Goal: Communication & Community: Answer question/provide support

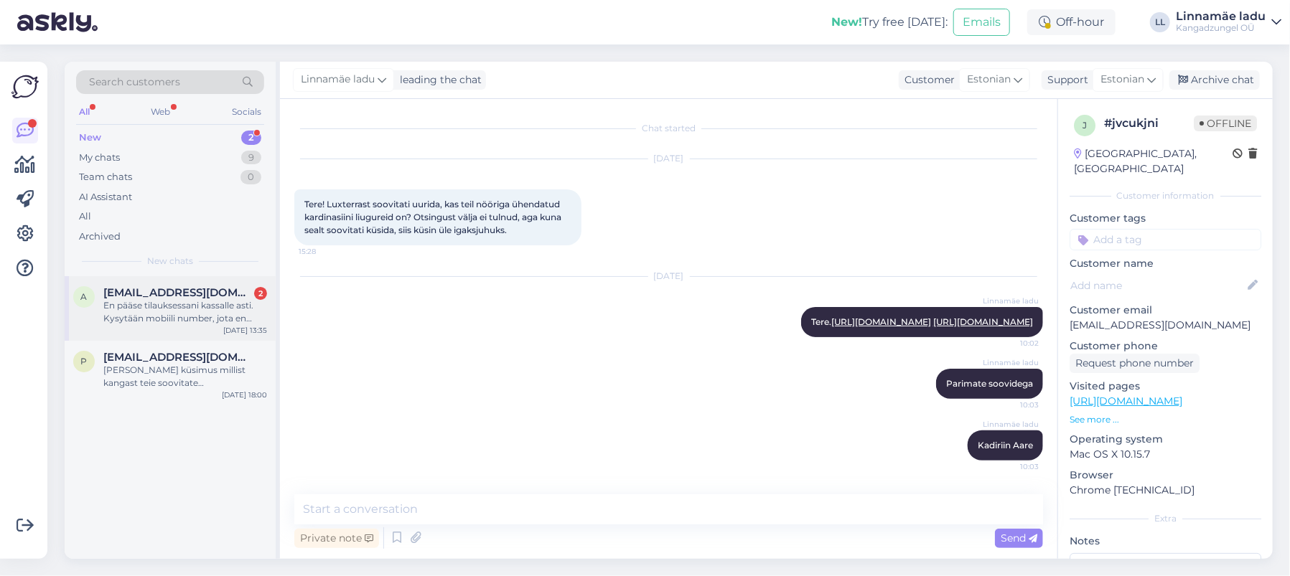
scroll to position [33, 0]
click at [166, 317] on div "En pääse tilauksessani kassalle asti. Kysytään mobiili number, jota en ymmärrä." at bounding box center [185, 312] width 164 height 26
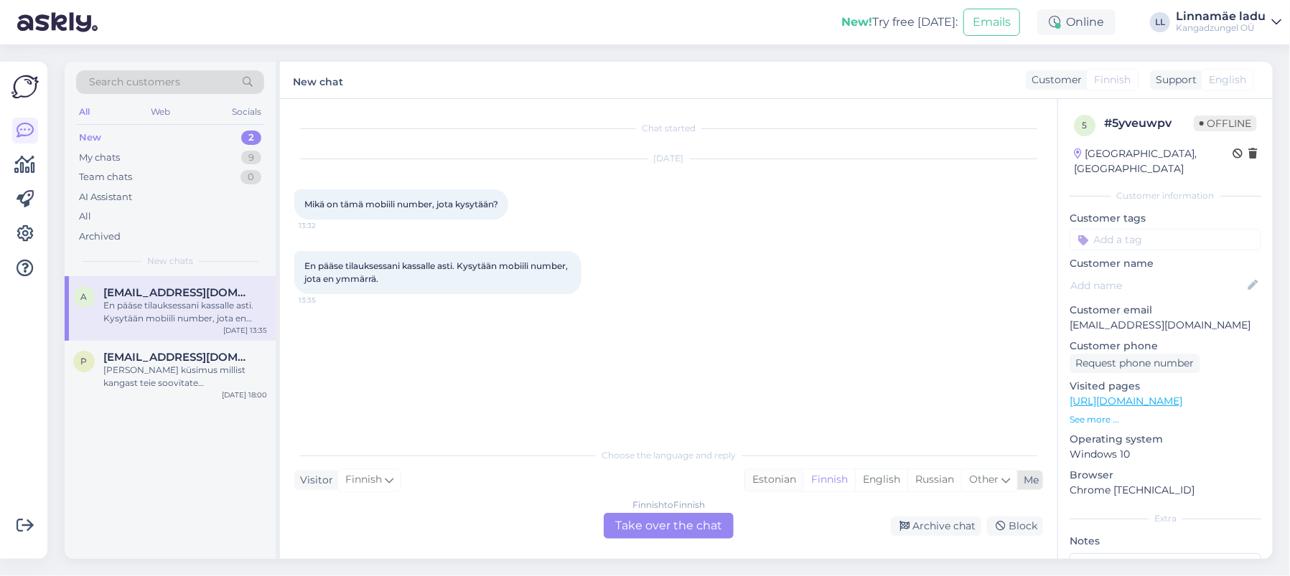
click at [782, 480] on div "Estonian" at bounding box center [774, 480] width 58 height 22
click at [699, 530] on div "Finnish to Estonian Take over the chat" at bounding box center [669, 526] width 130 height 26
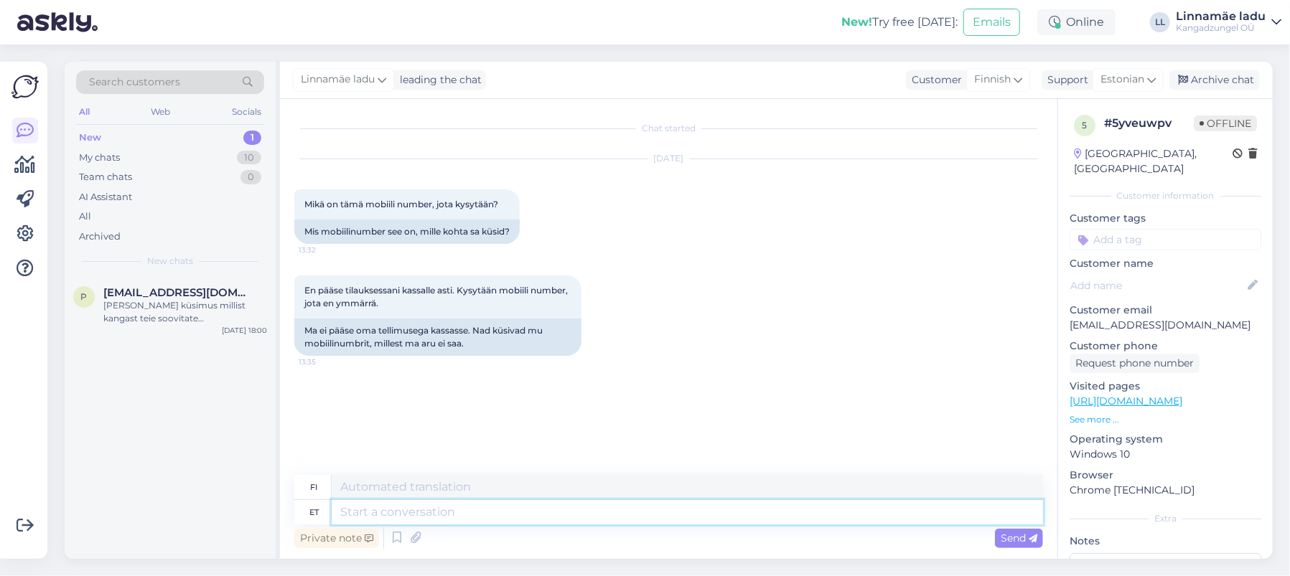
click at [452, 518] on textarea at bounding box center [687, 512] width 711 height 24
type textarea "Tere."
type textarea "Hei."
type textarea "Tere. Teie t"
type textarea "Hei. Terveisin"
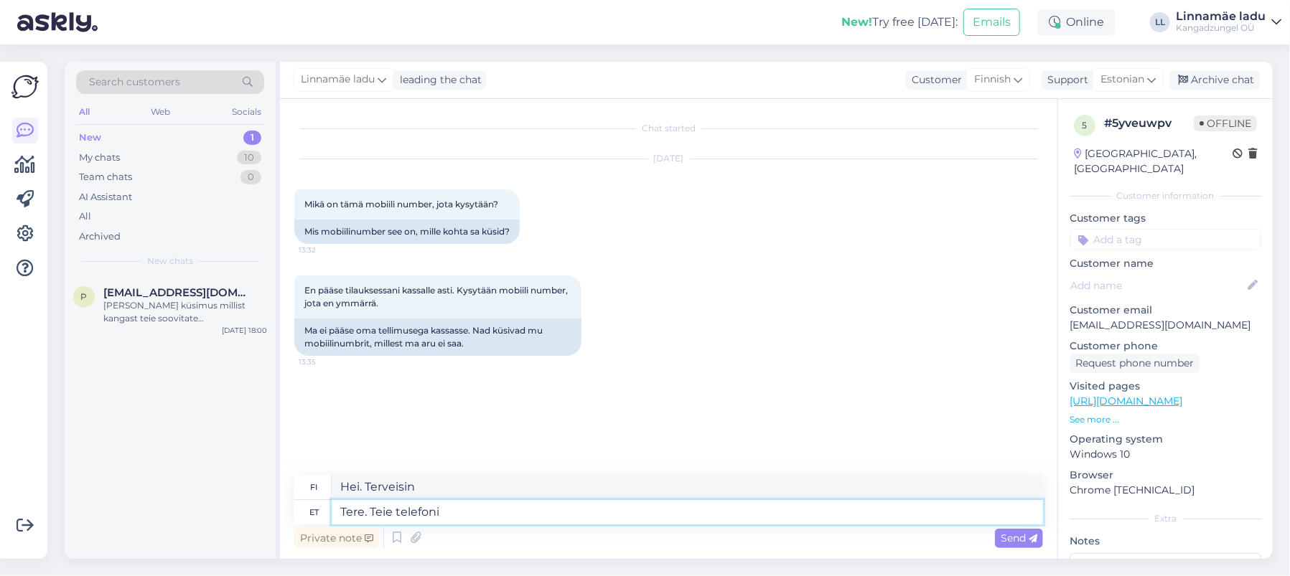
type textarea "Tere. Teie telefoni n"
type textarea "Hei. Puhelimesi"
type textarea "Tere. Teie telefoni numbrit k"
type textarea "Hei. Puhelinnumerosi"
type textarea "Tere. Teie telefoni numbrit küsitakse."
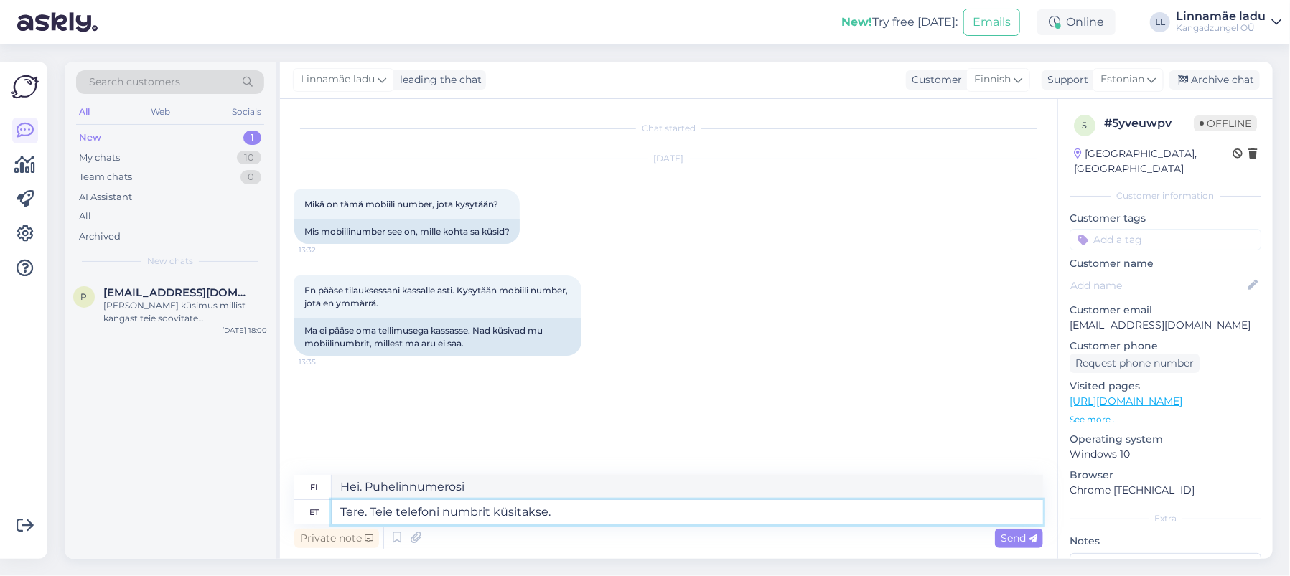
type textarea "Hei. Puhelinnumeroasi pyydetään."
type textarea "Tere. Teie telefoni numbrit küsitakse. uidu"
type textarea "Hei. Puhelinnumeroasi pyydetään. hei"
type textarea "Tere. Teie telefoni numbrit küsitakse."
type textarea "Hei. Puhelinnumeroasi pyydetään."
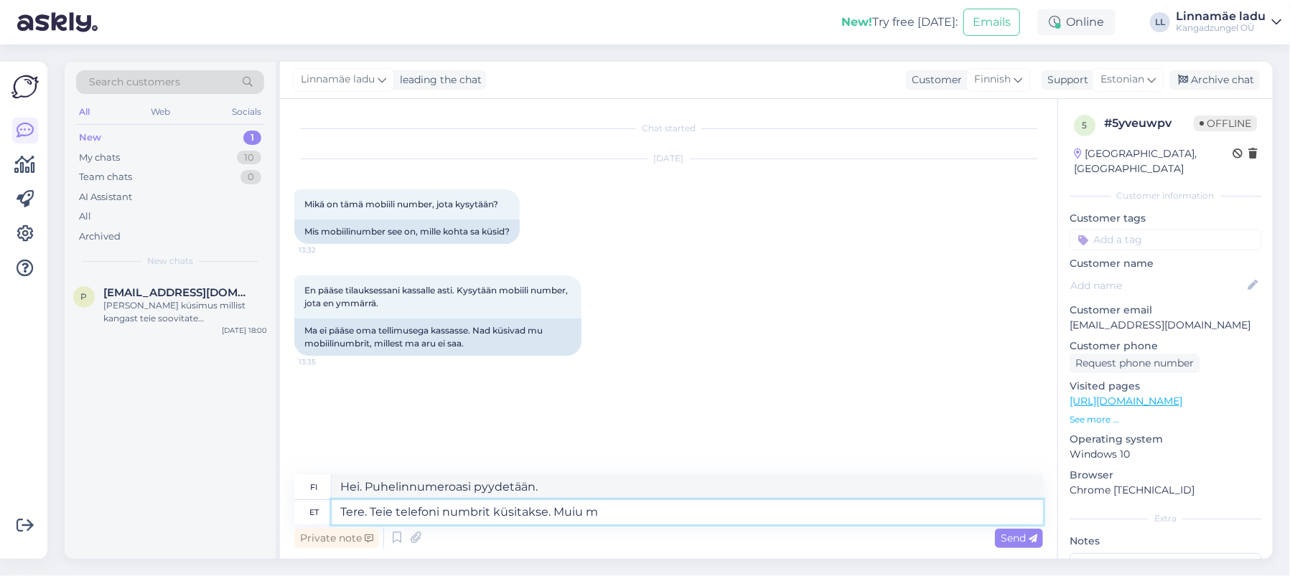
type textarea "Tere. Teie telefoni numbrit küsitakse. Muiu me"
type textarea "Hei. Puhelinnumeroasi pyydetään. Me teemme sen."
type textarea "Tere. Teie telefoni numbrit küsitakse. Mu"
type textarea "Hei. Puhelinnumeroasi pyydetään. Muiu"
type textarea "Tere. Teie telefoni numbrit küsitakse. Mui"
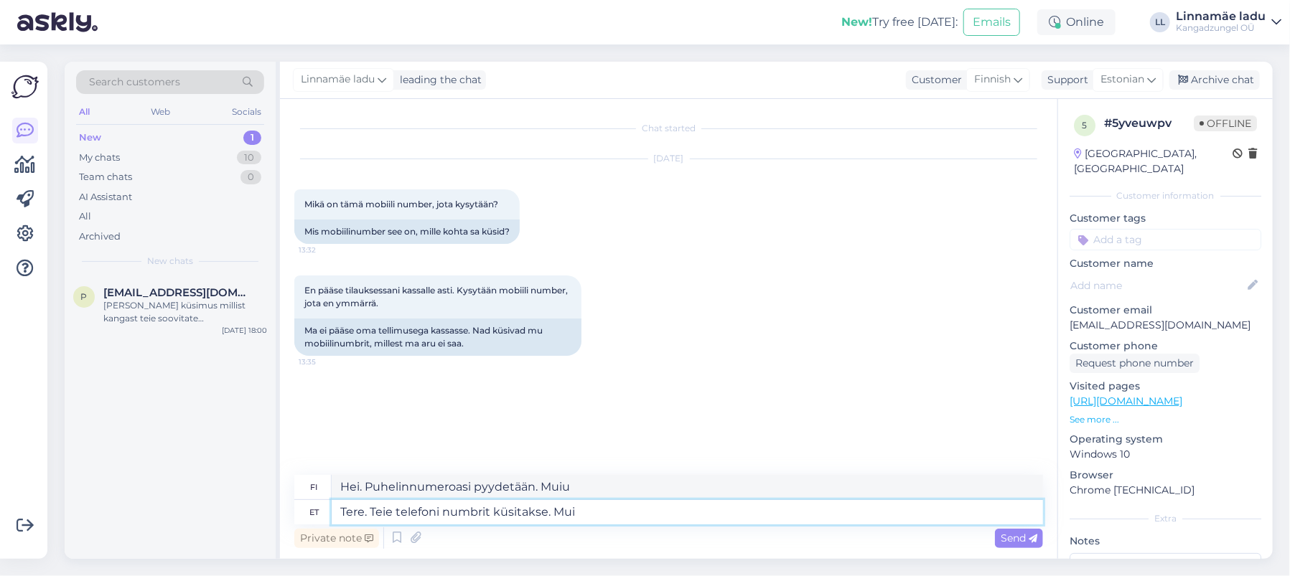
type textarea "Hei. Puhelinnumeroasi pyydetään. [GEOGRAPHIC_DATA]"
type textarea "Tere. Teie telefoni numbrit küsitakse. Muidu me"
type textarea "Hei. Puhelinnumeroasi pyydetään. Muussa tapauksessa"
type textarea "Tere. Teie telefoni numbrit küsitakse. Muidu me j"
type textarea "Hei. Puhelinnumeroasi pyydetään. Muussa tapauksessa me"
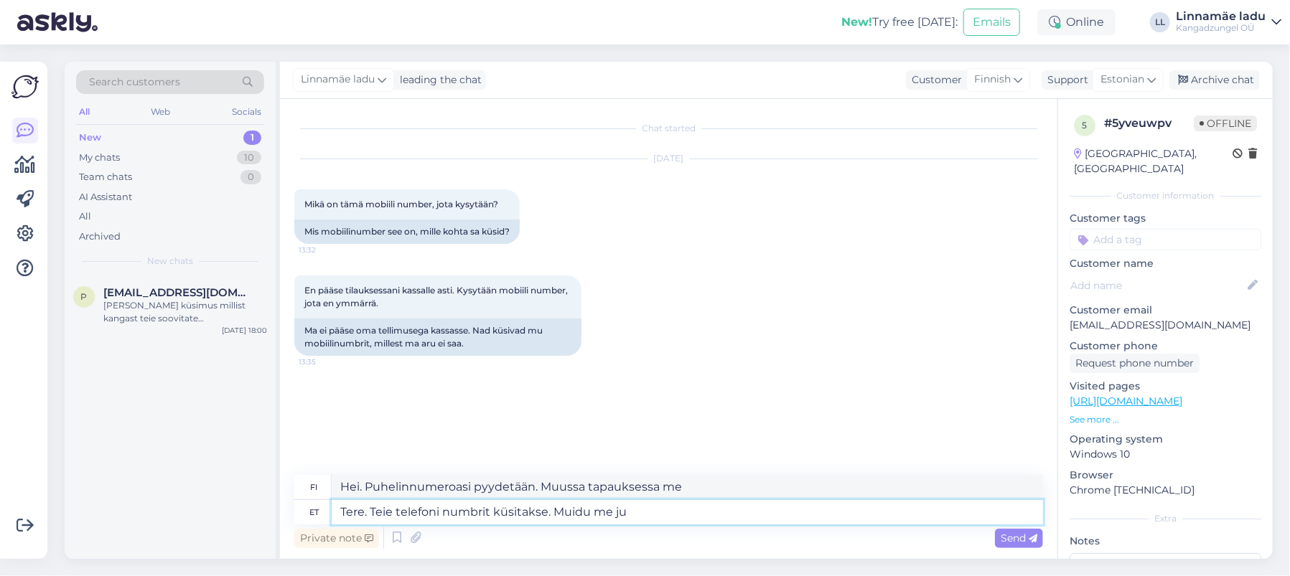
type textarea "Tere. Teie telefoni numbrit küsitakse. Muidu me ju e"
type textarea "Hei. Pyydämme puhelinnumeroasi. Muussa tapauksessa me"
type textarea "Tere. Teie telefoni numbrit küsitakse. Muidu me ju ei saa"
type textarea "Hei. Pyydämme puhelinnumeroasi. Muuten emme pysty ottamaan sinuun yhteyttä."
type textarea "Tere. Teie telefoni numbrit küsitakse. Muidu me ju ei saa Teile pakki saata."
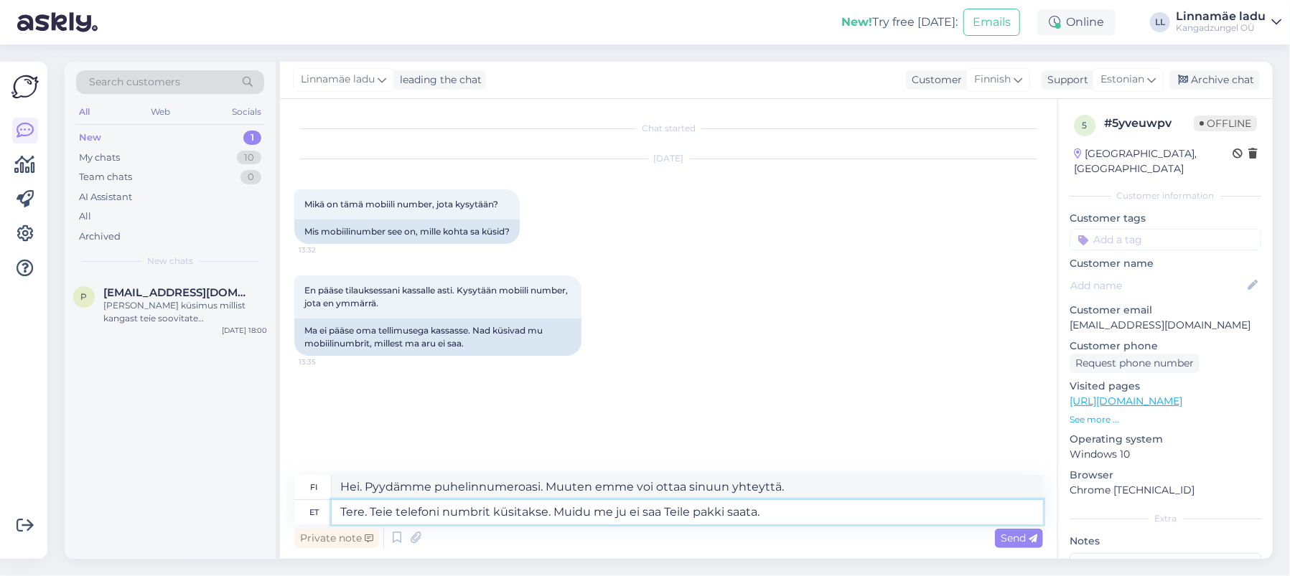
type textarea "Hei. Pyydämme puhelinnumeroasi. Muuten emme voi toimittaa pakettiasi."
type textarea "Tere. Teie telefoni numbrit küsitakse. Muidu me ju ei saa Teile pakki saata. A"
type textarea "Hei. Pyydämme puhelinnumeroasi. Muuten emme voi lähettää sinulle pakettia."
type textarea "Tere. Teie telefoni numbrit küsitakse. Muidu me ju ei saa Teile pakki saata. Aga"
type textarea "Hei. Pyydämme puhelinnumeroasi. Muuten emme voi lähettää sinulle pakettia. [GEO…"
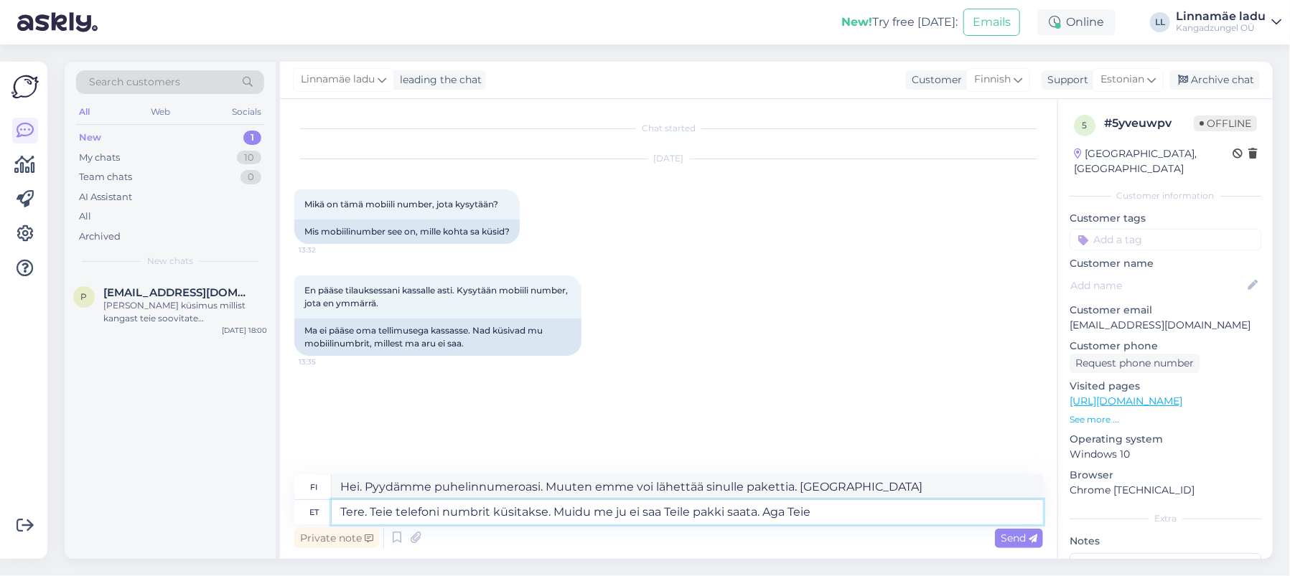
type textarea "Tere. Teie telefoni numbrit küsitakse. Muidu me ju ei saa Teile pakki saata. Ag…"
type textarea "Hei. Pyydämme puhelinnumeroasi. Muuten emme voi lähettää sinulle pakettia. Mutt…"
type textarea "Tere. Teie telefoni numbrit küsitakse. Muidu me ju ei saa Teile pakki saata. Ag…"
type textarea "Hei. Pyydämme puhelinnumeroasi. Muuten emme voi lähettää sinulle pakettia. Mutt…"
type textarea "Tere. Teie telefoni numbrit küsitakse. Muidu me ju ei saa Teile pakki saata. Ag…"
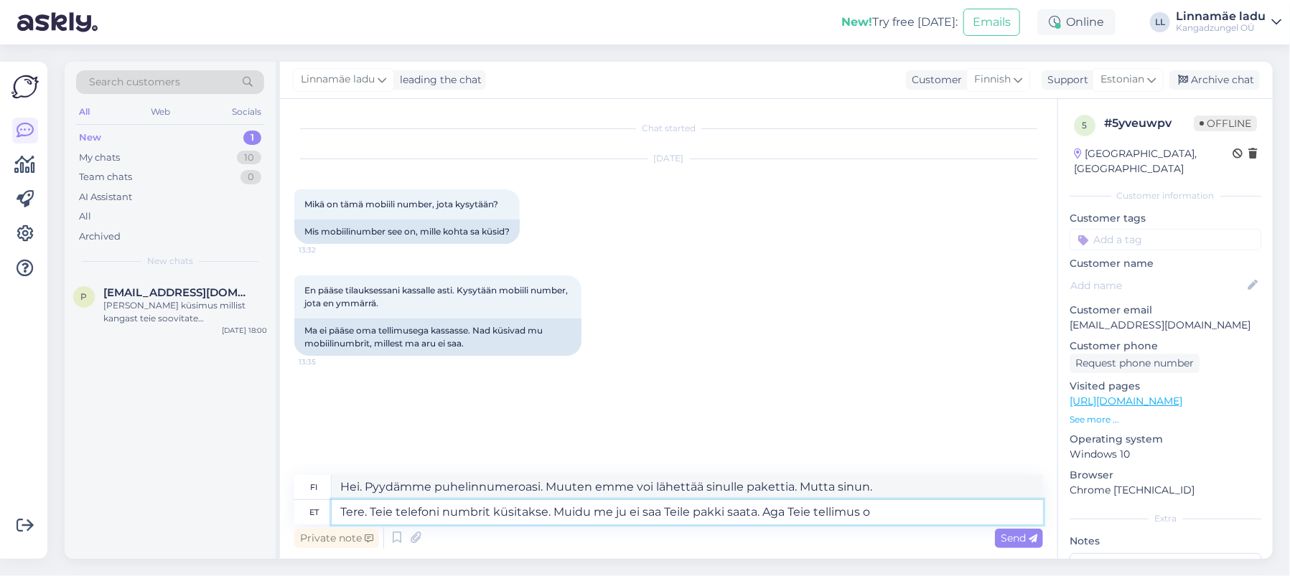
type textarea "Hei. Pyydämme puhelinnumeroasi. Muuten emme voi lähettää sinulle pakettia. Mutt…"
type textarea "Tere. Teie telefoni numbrit küsitakse. Muidu me ju ei saa Teile pakki saata. Ag…"
type textarea "Hei. Pyydämme puhelinnumeroasi. Muuten emme voi lähettää sinulle pakettia. Mutt…"
type textarea "Tere. Teie telefoni numbrit küsitakse. Muidu me ju ei saa Teile pakki saata. Ag…"
type textarea "Hei. Pyydämme puhelinnumeroasi. Muuten emme voi lähettää sinulle pakettia. Mutt…"
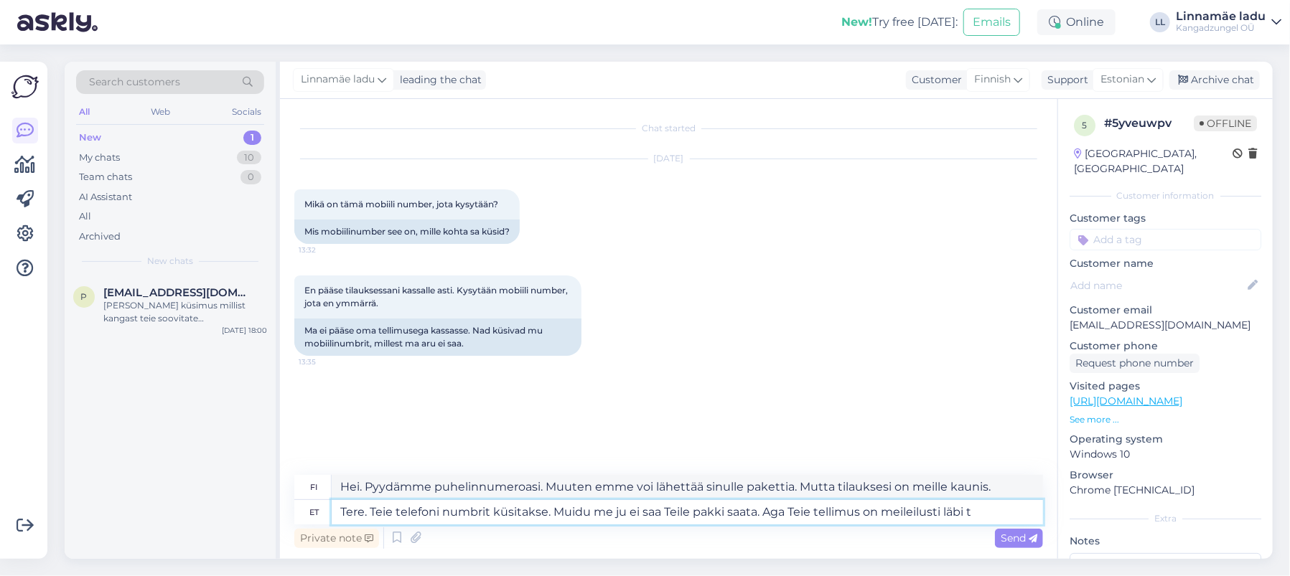
type textarea "Tere. Teie telefoni numbrit küsitakse. Muidu me ju ei saa Teile pakki saata. Ag…"
type textarea "Hei. Pyydämme puhelinnumeroasi. Muuten emme voi lähettää sinulle pakettia. Mutt…"
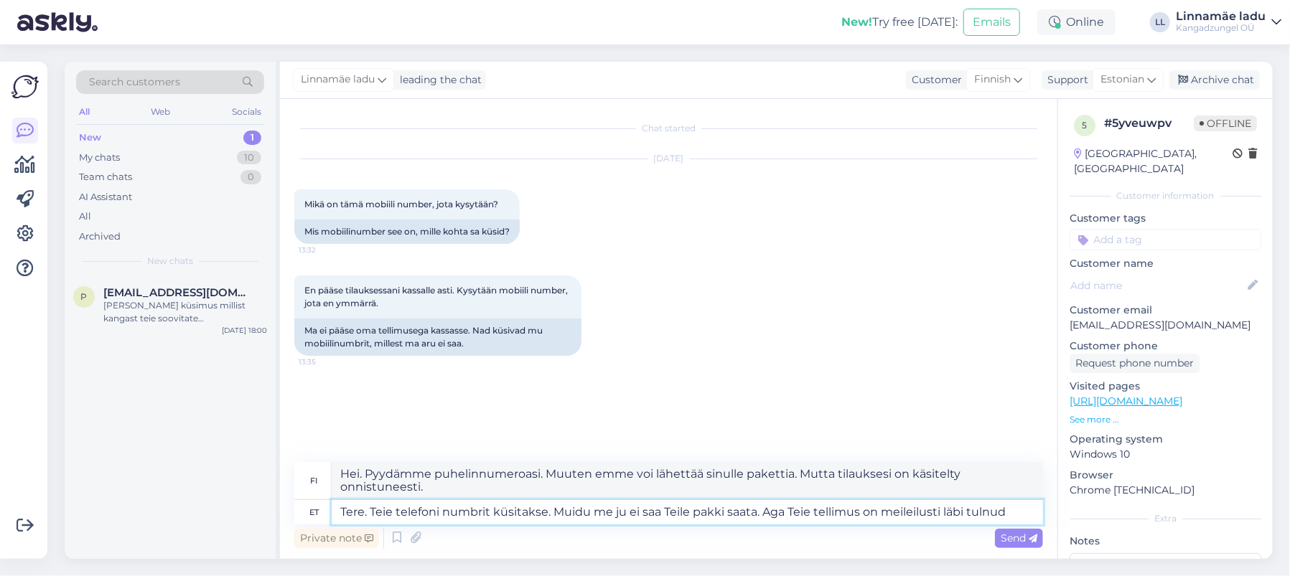
click at [912, 508] on textarea "Tere. Teie telefoni numbrit küsitakse. Muidu me ju ei saa Teile pakki saata. Ag…" at bounding box center [687, 512] width 711 height 24
type textarea "Tere. Teie telefoni numbrit küsitakse. Muidu me ju ei saa Teile pakki saata. Ag…"
click at [1019, 512] on textarea "Tere. Teie telefoni numbrit küsitakse. Muidu me ju ei saa Teile pakki saata. Ag…" at bounding box center [687, 512] width 711 height 24
type textarea "Hei. Pyydämme puhelinnumeroasi. Muuten emme voi lähettää sinulle pakettia. Mutt…"
type textarea "Tere. Teie telefoni numbrit küsitakse. Muidu me ju ei saa Teile pakki saata. Ag…"
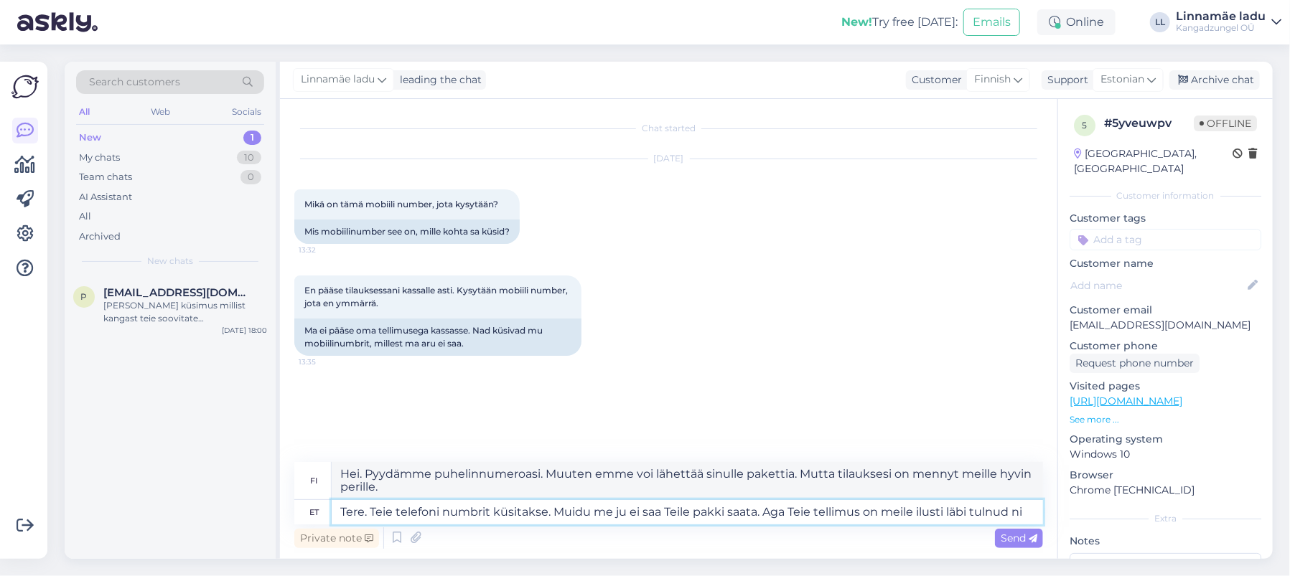
type textarea "Hei. Pyydämme puhelinnumeroasi. Muuten emme voi lähettää sinulle pakettia. Mutt…"
type textarea "Tere. Teie telefoni numbrit küsitakse. Muidu me ju ei saa Teile pakki saata. Ag…"
type textarea "Hei. Pyydämme puhelinnumeroasi. Muuten emme voi lähettää sinulle pakettia. Mutt…"
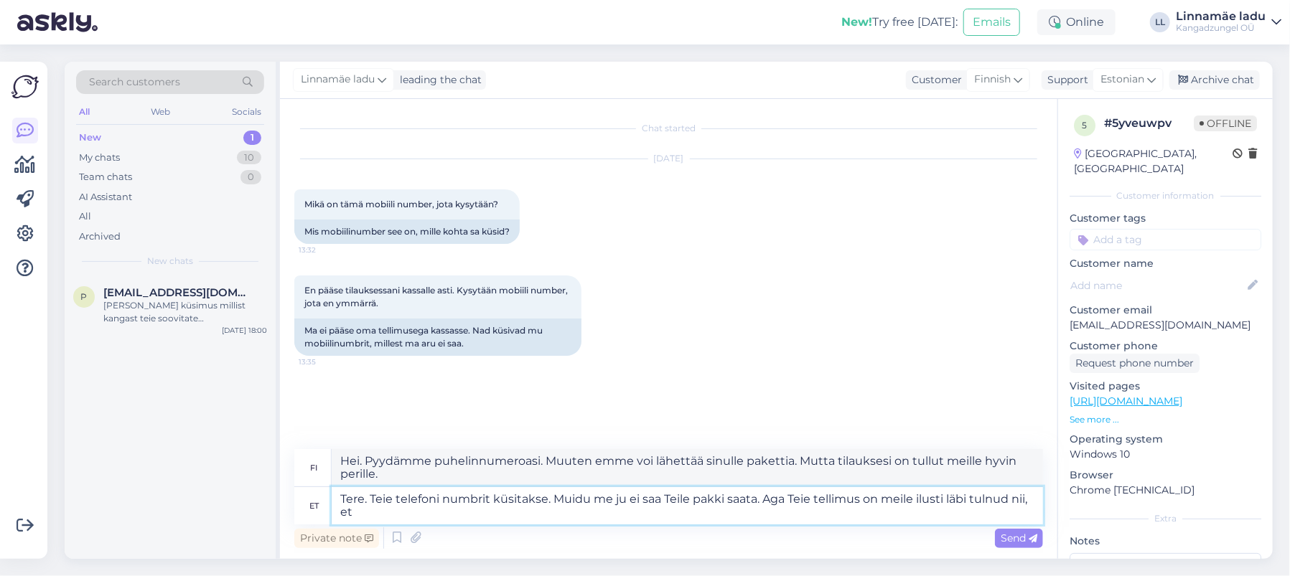
type textarea "Tere. Teie telefoni numbrit küsitakse. Muidu me ju ei saa Teile pakki saata. Ag…"
type textarea "Hei. Pyydämme puhelinnumeroasi. Muuten emme voi lähettää sinulle pakettia. Mutt…"
type textarea "Tere. Teie telefoni numbrit küsitakse. Muidu me ju ei saa Teile pakki saata. Ag…"
type textarea "Hei. Pyydämme puhelinnumeroasi. Muuten emme voi lähettää sinulle pakettia. Mutt…"
type textarea "Tere. Teie telefoni numbrit küsitakse. Muidu me ju ei saa Teile pakki saata. Ag…"
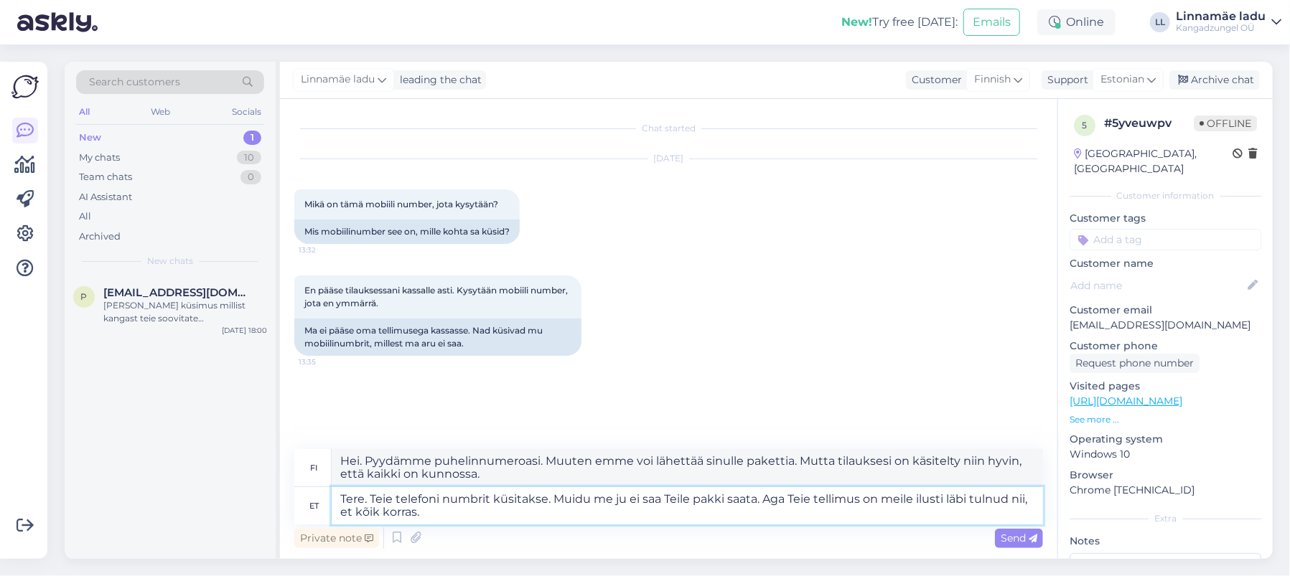
type textarea "Hei. Pyydämme puhelinnumeroasi. Muuten emme voi lähettää sinulle pakettia. Mutt…"
type textarea "Tere. Teie telefoni numbrit küsitakse. Muidu me ju ei saa Teile pakki saata. Ag…"
type textarea "Hei. Pyydämme puhelinnumeroasi. Muuten emme voi lähettää sinulle pakettia. Mutt…"
type textarea "Tere. Teie telefoni numbrit küsitakse. Muidu me ju ei saa Teile pakki saata. Ag…"
type textarea "Hei. Pyydämme puhelinnumeroasi. Muuten emme voi lähettää sinulle pakettia. Mutt…"
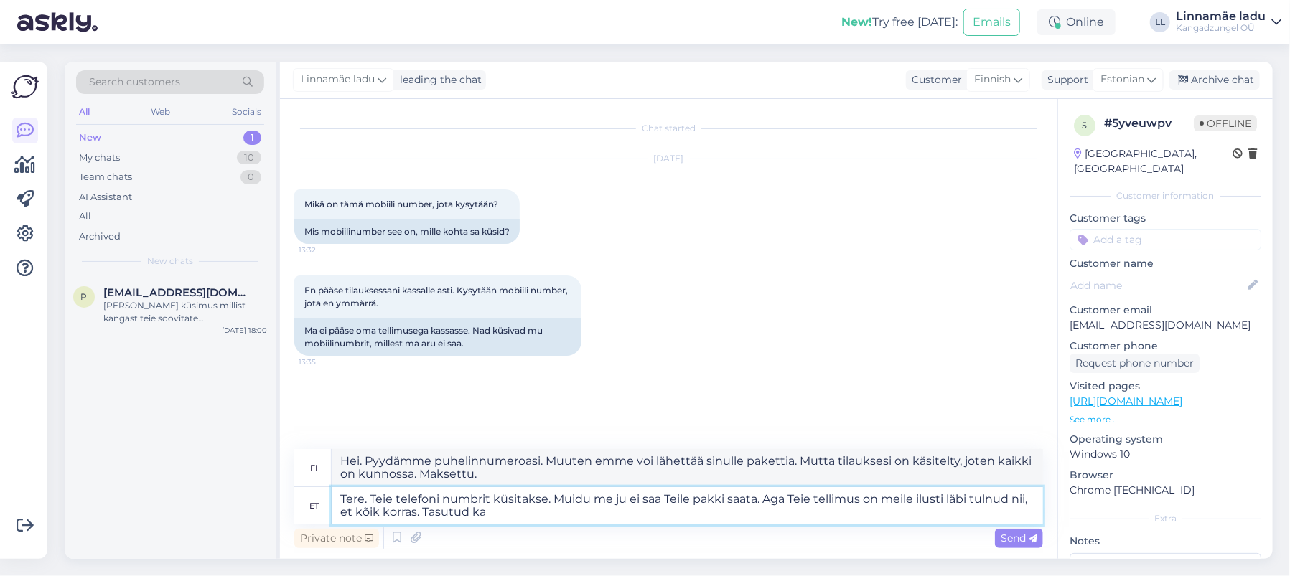
type textarea "Tere. Teie telefoni numbrit küsitakse. Muidu me ju ei saa Teile pakki saata. Ag…"
type textarea "Hei. Pyydämme puhelinnumeroasi. Muuten emme voi lähettää sinulle pakettia. Mutt…"
type textarea "Tere. Teie telefoni numbrit küsitakse. Muidu me ju ei saa Teile pakki saata. Ag…"
type textarea "Hei. Pyydämme puhelinnumeroasi. Muuten emme voi lähettää sinulle pakettia. Mutt…"
type textarea "Tere. Teie telefoni numbrit küsitakse. Muidu me ju ei saa Teile pakki saata. Ag…"
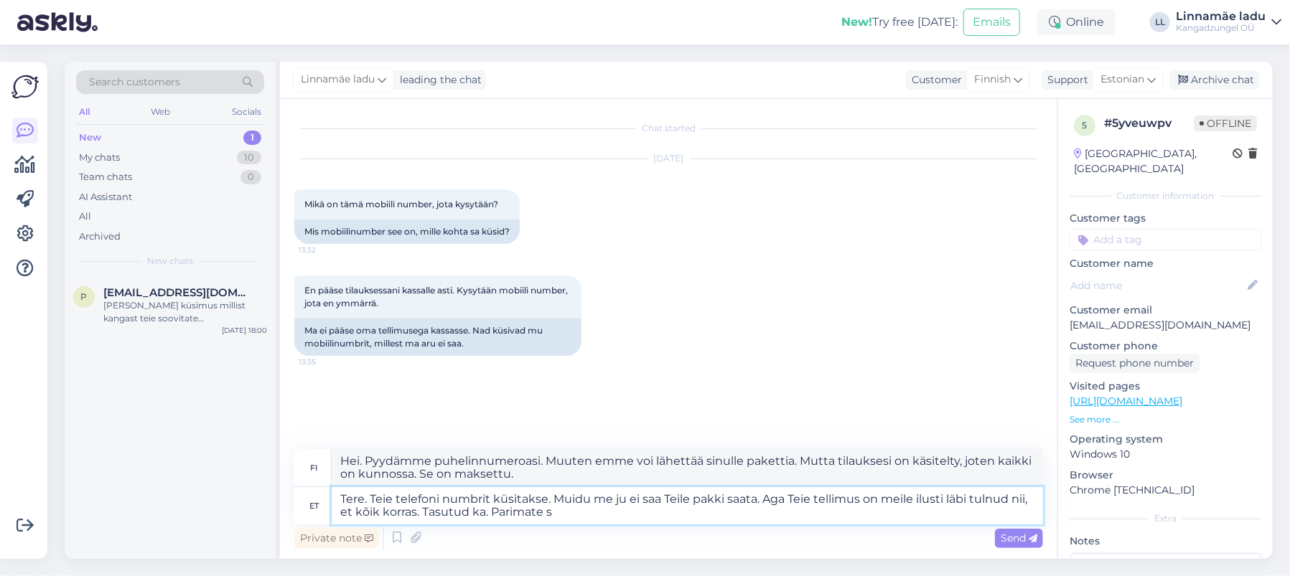
type textarea "Hei. Pyydämme puhelinnumeroasi. Muuten emme voi lähettää sinulle pakettia. Mutt…"
type textarea "Tere. Teie telefoni numbrit küsitakse. Muidu me ju ei saa Teile pakki saata. Ag…"
type textarea "Hei. Pyydämme puhelinnumeroasi. Muuten emme voi lähettää sinulle pakettia. Mutt…"
type textarea "Tere. Teie telefoni numbrit küsitakse. Muidu me ju ei saa Teile pakki saata. Ag…"
type textarea "Hei. Pyydämme puhelinnumeroasi. Muuten emme voi lähettää sinulle pakettia. Mutt…"
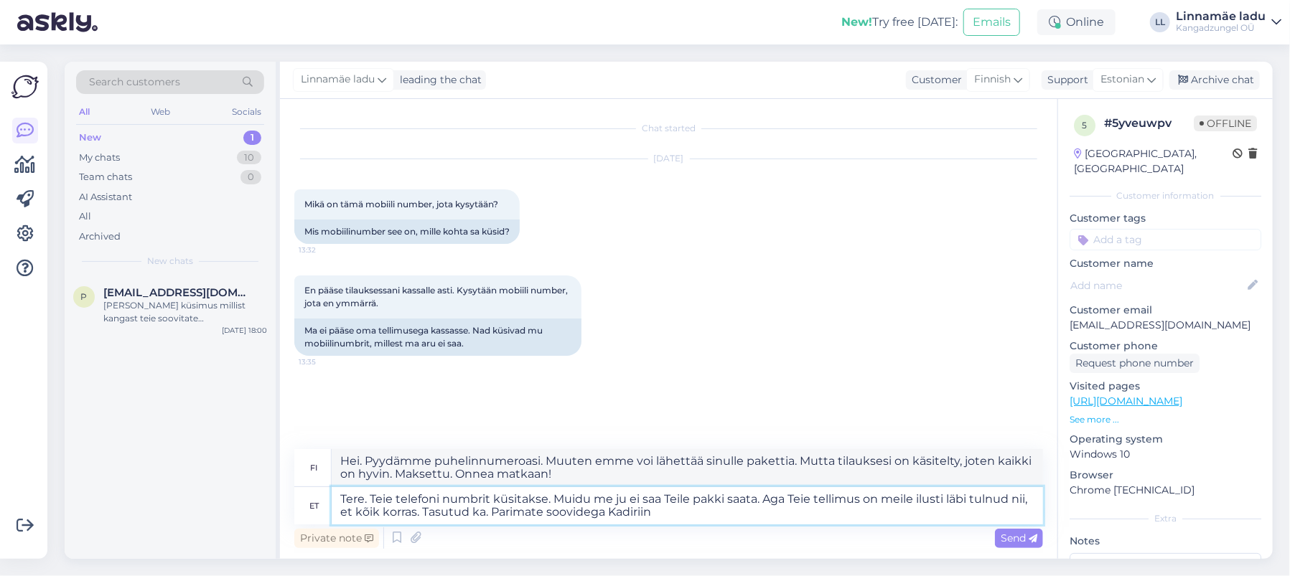
type textarea "Tere. Teie telefoni numbrit küsitakse. Muidu me ju ei saa Teile pakki saata. Ag…"
type textarea "Hei. Pyydämme puhelinnumeroasi. Muuten emme voi lähettää sinulle pakettia. Mutt…"
type textarea "Tere. Teie telefoni numbrit küsitakse. Muidu me ju ei saa Teile pakki saata. Ag…"
type textarea "Hei. Pyydämme puhelinnumeroasi. Muuten emme voi lähettää sinulle pakettia. Tila…"
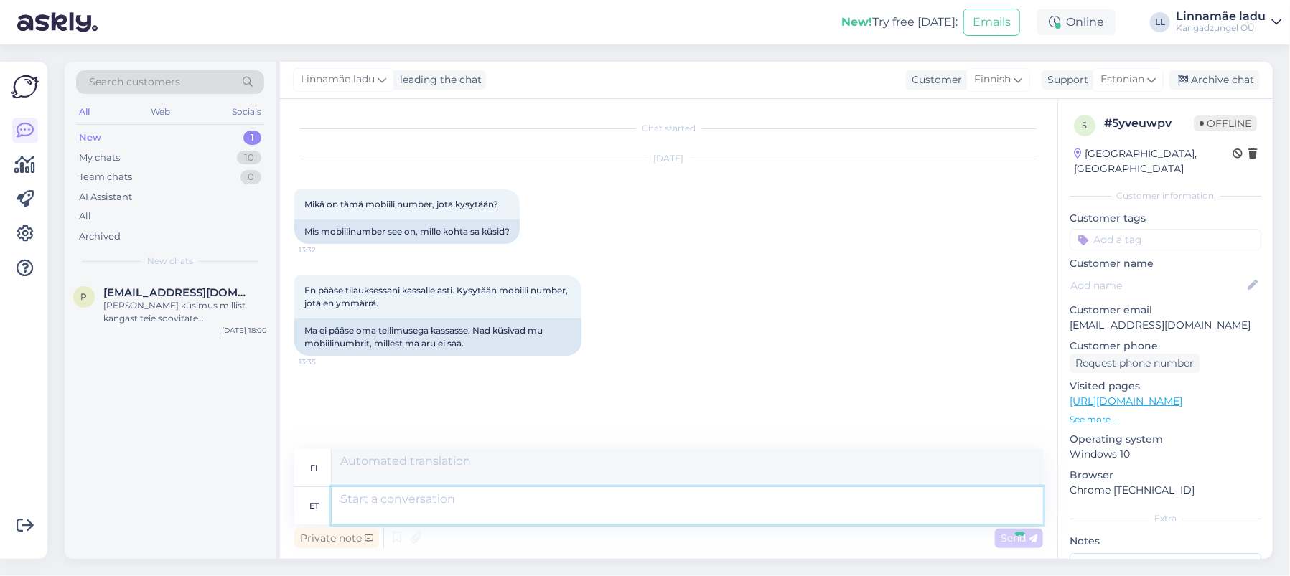
scroll to position [90, 0]
